Goal: Transaction & Acquisition: Purchase product/service

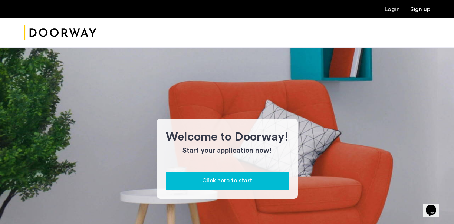
click at [227, 182] on span "Click here to start" at bounding box center [227, 180] width 50 height 9
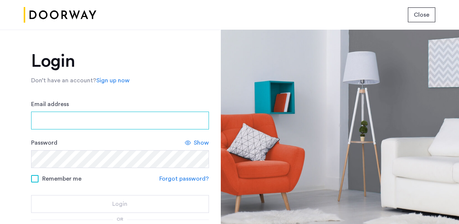
click at [53, 125] on input "Email address" at bounding box center [120, 121] width 178 height 18
type input "**********"
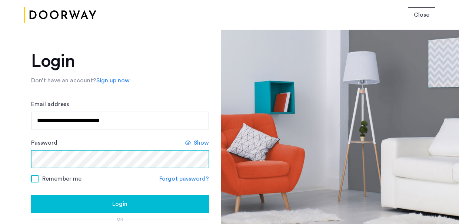
click at [31, 195] on button "Login" at bounding box center [120, 204] width 178 height 18
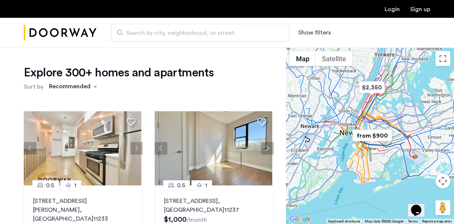
click at [393, 10] on link "Login" at bounding box center [391, 9] width 15 height 6
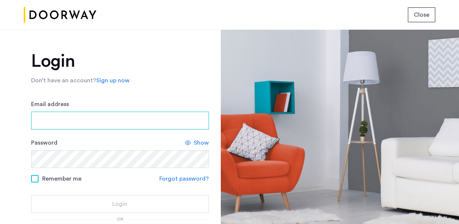
click at [125, 121] on input "Email address" at bounding box center [120, 121] width 178 height 18
type input "**********"
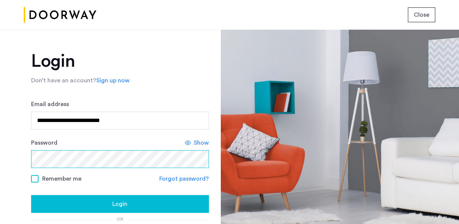
click at [31, 195] on button "Login" at bounding box center [120, 204] width 178 height 18
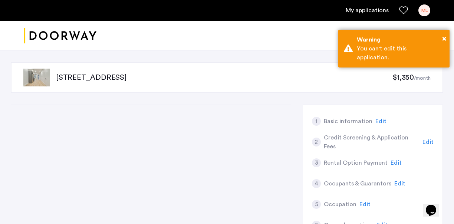
click at [131, 79] on p "[STREET_ADDRESS]" at bounding box center [224, 77] width 336 height 10
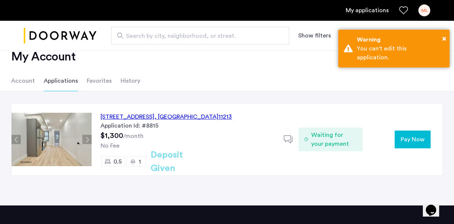
scroll to position [37, 0]
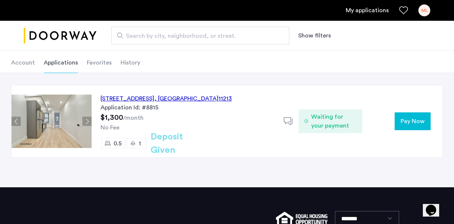
click at [402, 123] on span "Pay Now" at bounding box center [412, 121] width 24 height 9
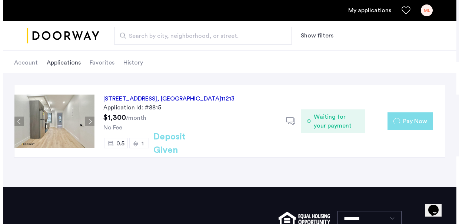
scroll to position [0, 0]
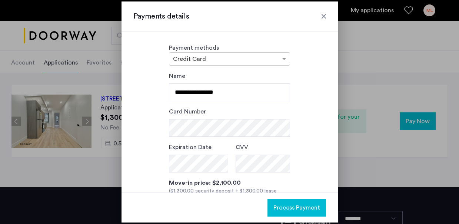
click at [367, 74] on div at bounding box center [229, 112] width 459 height 224
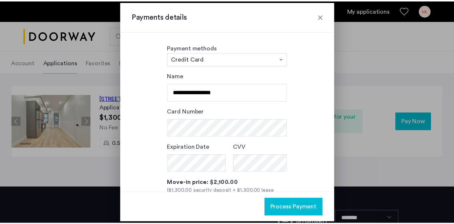
scroll to position [37, 0]
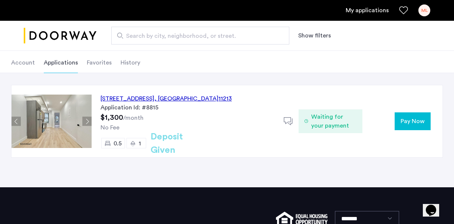
click at [156, 142] on h2 "Deposit Given" at bounding box center [180, 143] width 59 height 27
click at [169, 99] on div "1332 Sterling Place, Unit 2AMR, Brooklyn , NY 11213" at bounding box center [165, 98] width 131 height 9
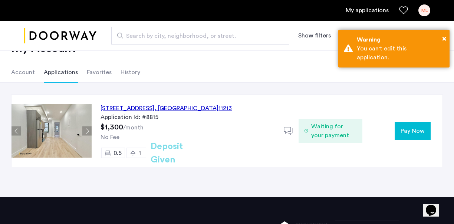
scroll to position [36, 0]
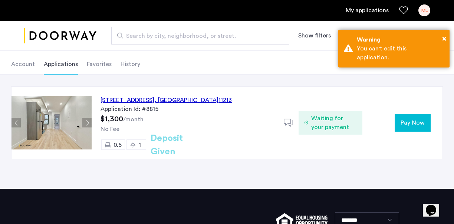
click at [403, 122] on span "Pay Now" at bounding box center [412, 122] width 24 height 9
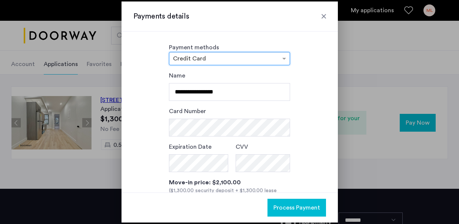
scroll to position [0, 0]
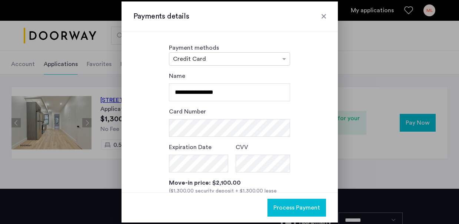
click at [321, 19] on div at bounding box center [323, 16] width 7 height 7
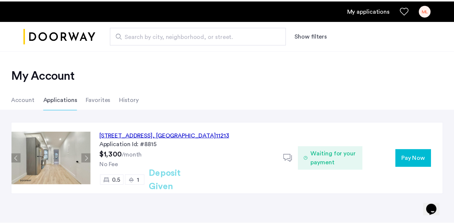
scroll to position [36, 0]
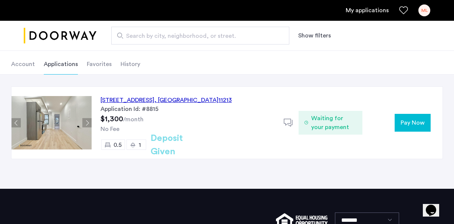
click at [413, 123] on span "Pay Now" at bounding box center [412, 122] width 24 height 9
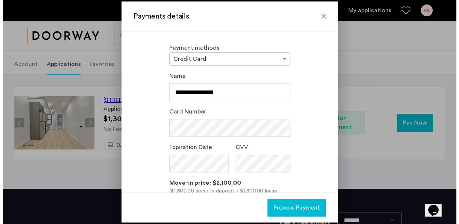
scroll to position [0, 0]
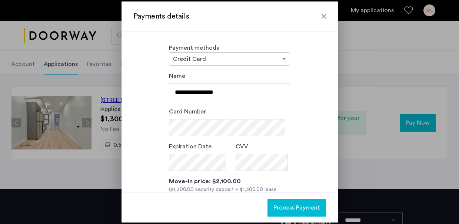
click at [207, 75] on div "**********" at bounding box center [229, 87] width 121 height 30
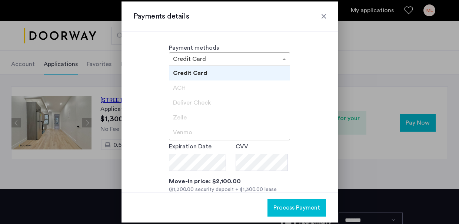
click at [203, 60] on input "text" at bounding box center [222, 59] width 98 height 5
click at [200, 89] on div "ACH" at bounding box center [229, 87] width 121 height 15
drag, startPoint x: 204, startPoint y: 110, endPoint x: 203, endPoint y: 115, distance: 5.4
click at [204, 113] on div "Zelle" at bounding box center [229, 117] width 121 height 15
click at [203, 115] on div "Zelle" at bounding box center [229, 117] width 121 height 15
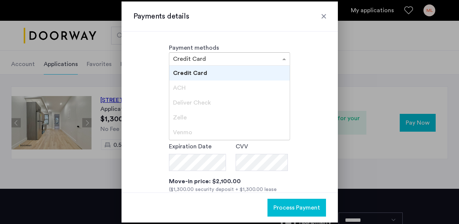
click at [188, 112] on div "Zelle" at bounding box center [229, 117] width 121 height 15
click at [246, 129] on div "Venmo" at bounding box center [229, 132] width 121 height 15
click at [298, 128] on div "**********" at bounding box center [229, 165] width 193 height 186
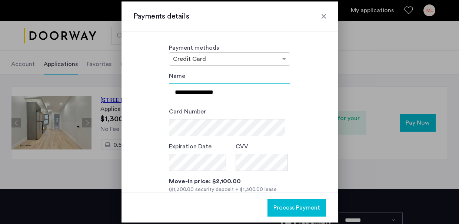
click at [241, 92] on input "**********" at bounding box center [229, 92] width 121 height 18
click at [234, 67] on div "**********" at bounding box center [230, 112] width 217 height 161
click at [233, 64] on div "× Credit Card" at bounding box center [229, 58] width 121 height 13
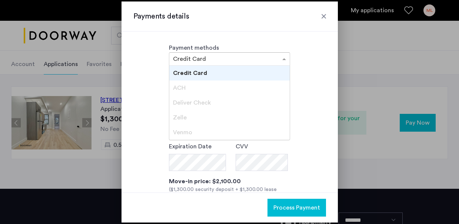
click at [239, 76] on div "Credit Card" at bounding box center [229, 73] width 121 height 15
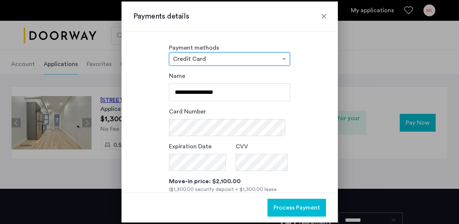
click at [245, 63] on div at bounding box center [229, 59] width 121 height 9
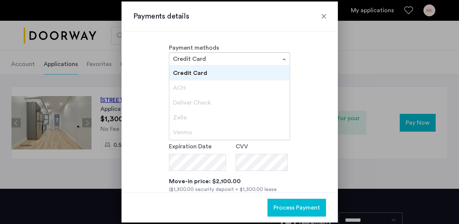
click at [324, 16] on div at bounding box center [323, 16] width 7 height 7
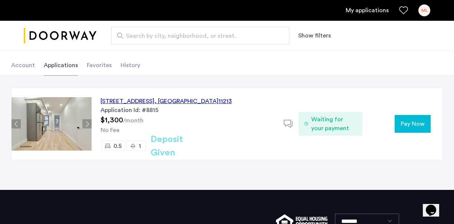
scroll to position [34, 0]
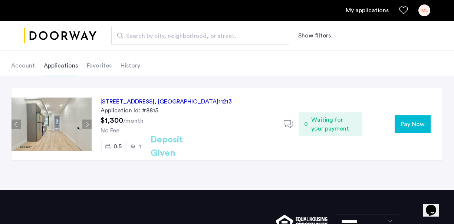
click at [402, 123] on span "Pay Now" at bounding box center [412, 124] width 24 height 9
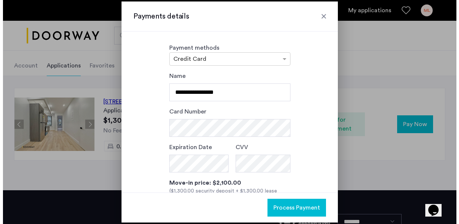
scroll to position [0, 0]
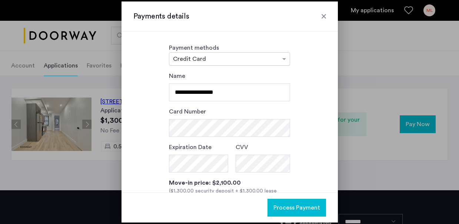
click at [219, 62] on input "text" at bounding box center [222, 59] width 98 height 5
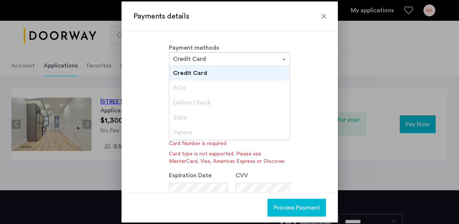
click at [205, 94] on div "ACH" at bounding box center [229, 87] width 121 height 15
click at [204, 99] on div "Deliver Check" at bounding box center [229, 102] width 121 height 15
click at [201, 111] on div "Zelle" at bounding box center [229, 117] width 121 height 15
click at [198, 123] on div "Zelle" at bounding box center [229, 117] width 121 height 15
click at [195, 132] on div "Venmo" at bounding box center [229, 132] width 121 height 15
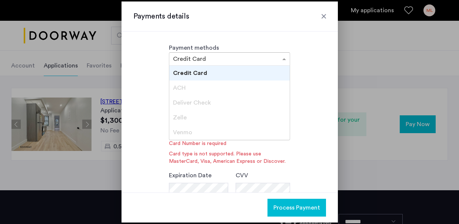
click at [260, 61] on input "text" at bounding box center [222, 59] width 98 height 5
click at [243, 72] on div "Credit Card" at bounding box center [229, 73] width 121 height 15
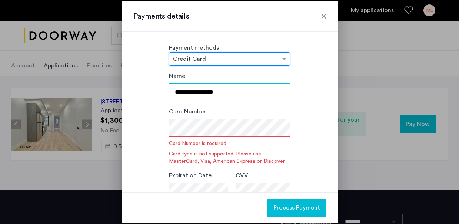
drag, startPoint x: 257, startPoint y: 94, endPoint x: 257, endPoint y: 100, distance: 5.9
click at [257, 100] on input "**********" at bounding box center [229, 92] width 121 height 18
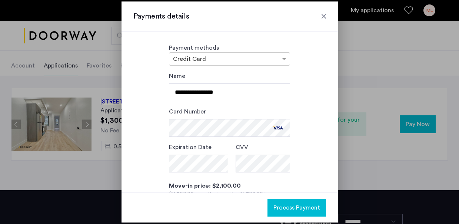
click at [318, 92] on div "**********" at bounding box center [229, 167] width 193 height 191
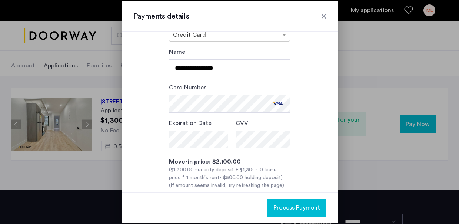
scroll to position [74, 0]
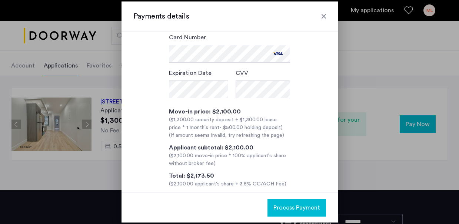
click at [286, 207] on span "Process Payment" at bounding box center [297, 207] width 47 height 9
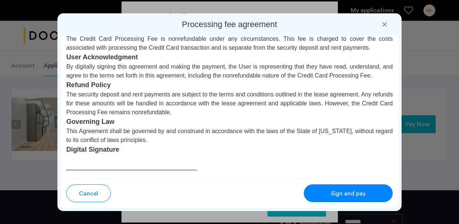
scroll to position [125, 0]
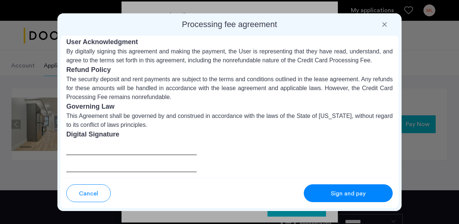
click at [152, 152] on div at bounding box center [131, 155] width 131 height 33
click at [336, 192] on span "Sign and pay" at bounding box center [348, 193] width 35 height 9
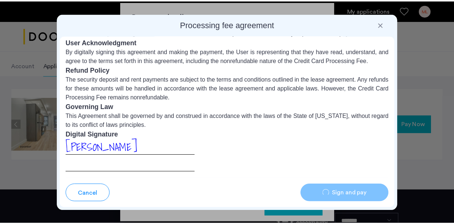
scroll to position [34, 0]
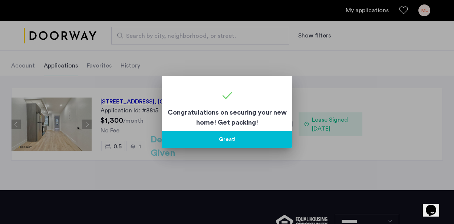
click at [244, 142] on button "Great!" at bounding box center [227, 139] width 130 height 17
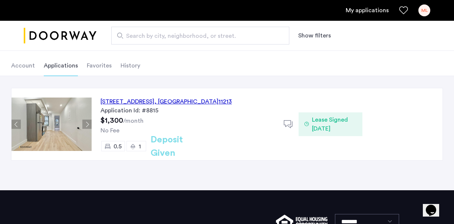
click at [313, 128] on span "Lease Signed [DATE]" at bounding box center [334, 124] width 44 height 18
click at [172, 159] on div "1332 Sterling Place, Unit 2AMR, Brooklyn , NY 11213 Application Id: #8815 $1,30…" at bounding box center [188, 124] width 192 height 72
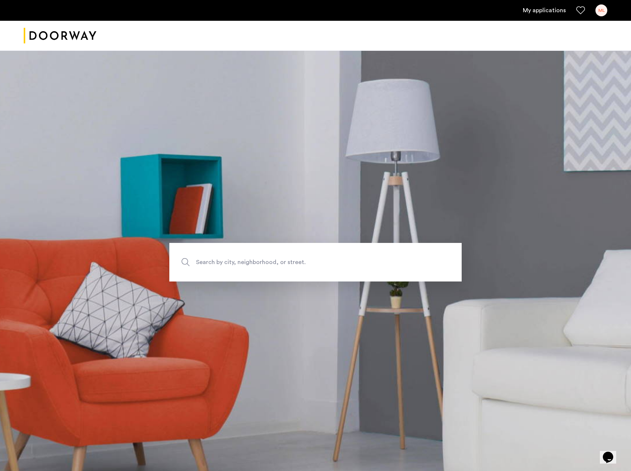
click at [600, 13] on div "ML" at bounding box center [602, 10] width 12 height 12
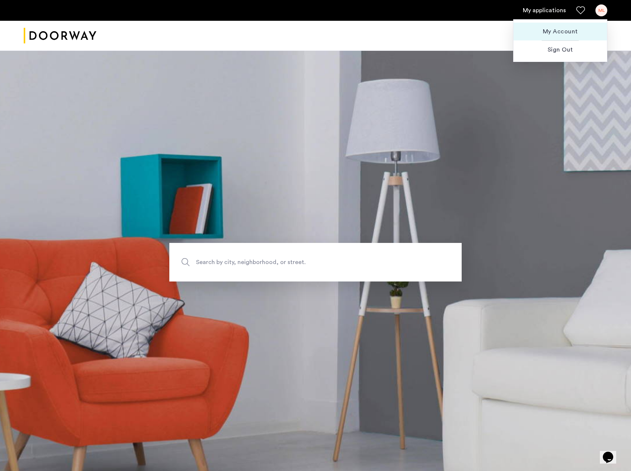
click at [551, 34] on span "My Account" at bounding box center [561, 31] width 82 height 9
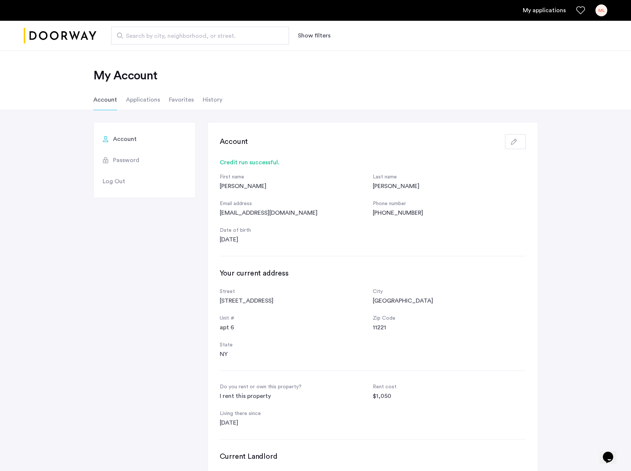
click at [139, 98] on li "Applications" at bounding box center [143, 99] width 34 height 21
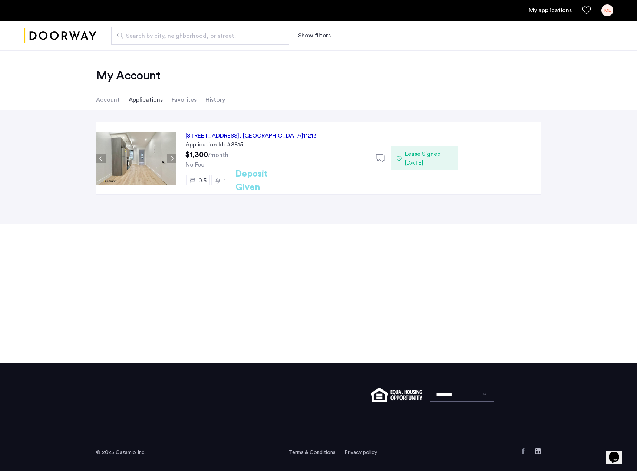
click at [411, 156] on span "Lease Signed [DATE]" at bounding box center [428, 158] width 47 height 18
click at [393, 156] on div "Lease Signed [DATE]" at bounding box center [424, 158] width 66 height 24
click at [397, 159] on icon at bounding box center [399, 158] width 5 height 6
click at [379, 159] on icon at bounding box center [380, 158] width 9 height 9
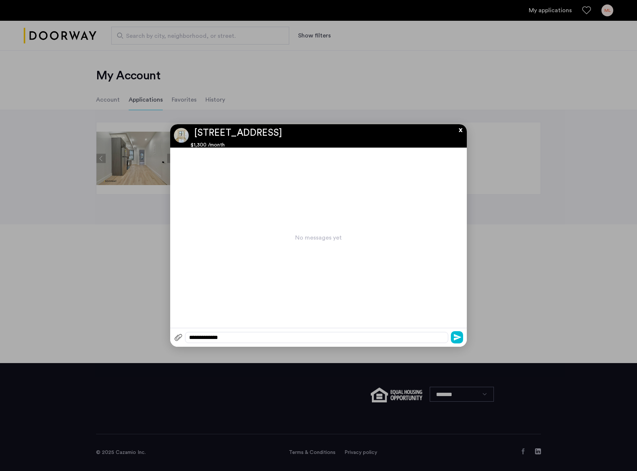
click at [458, 128] on button "x" at bounding box center [458, 128] width 11 height 8
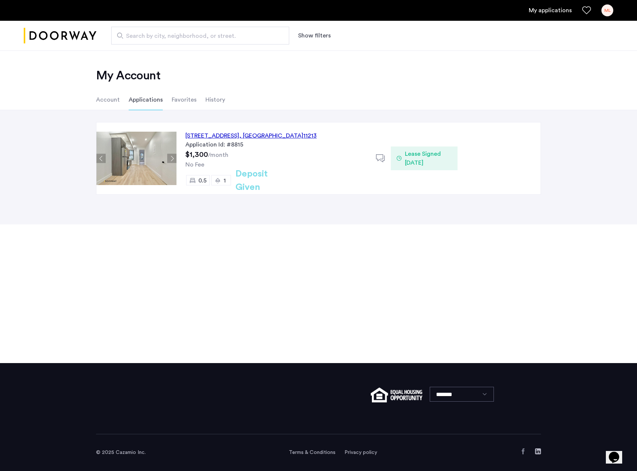
click at [529, 151] on div "[STREET_ADDRESS] Application Id: #8815 $1,300 /month No Fee 0.5 1 Deposit Given…" at bounding box center [358, 158] width 364 height 72
